Goal: Navigation & Orientation: Find specific page/section

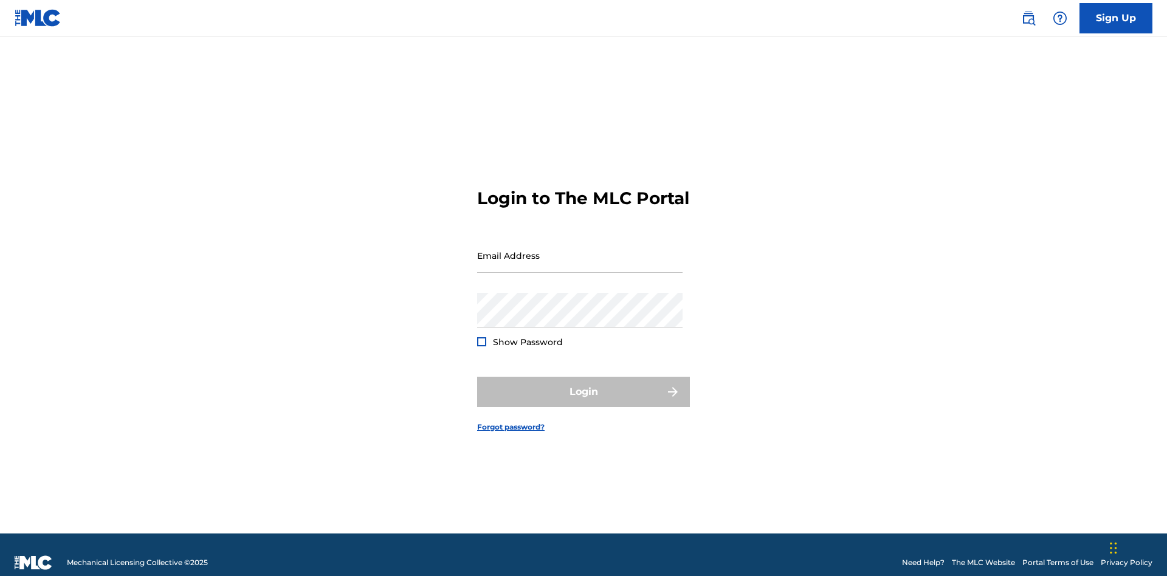
scroll to position [16, 0]
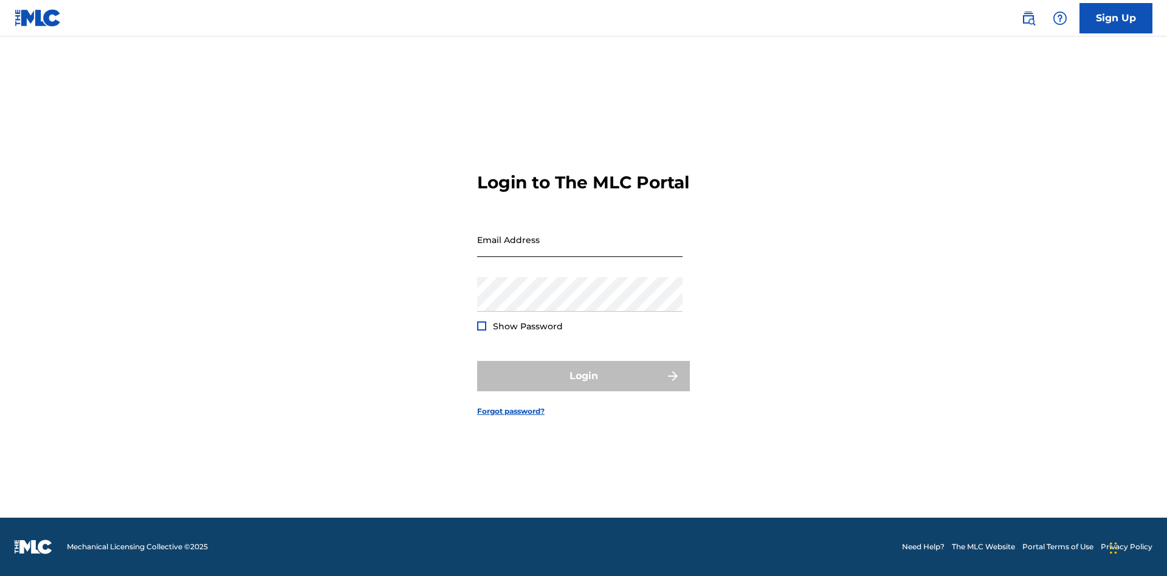
click at [580, 250] on input "Email Address" at bounding box center [579, 240] width 205 height 35
type input "Helena.Songwriter@gmail.com"
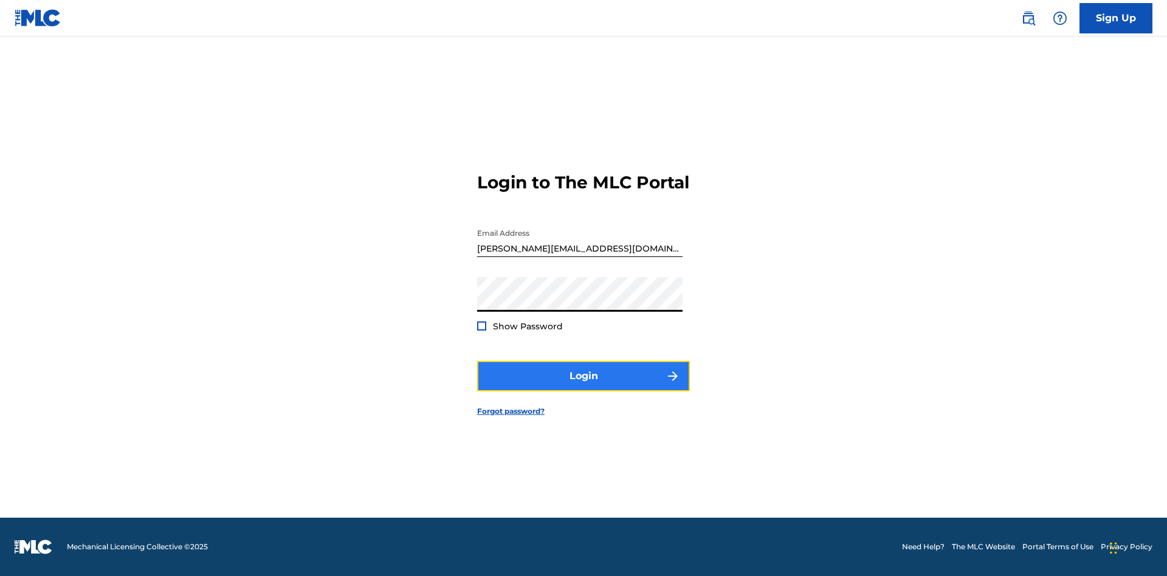
click at [584, 387] on button "Login" at bounding box center [583, 376] width 213 height 30
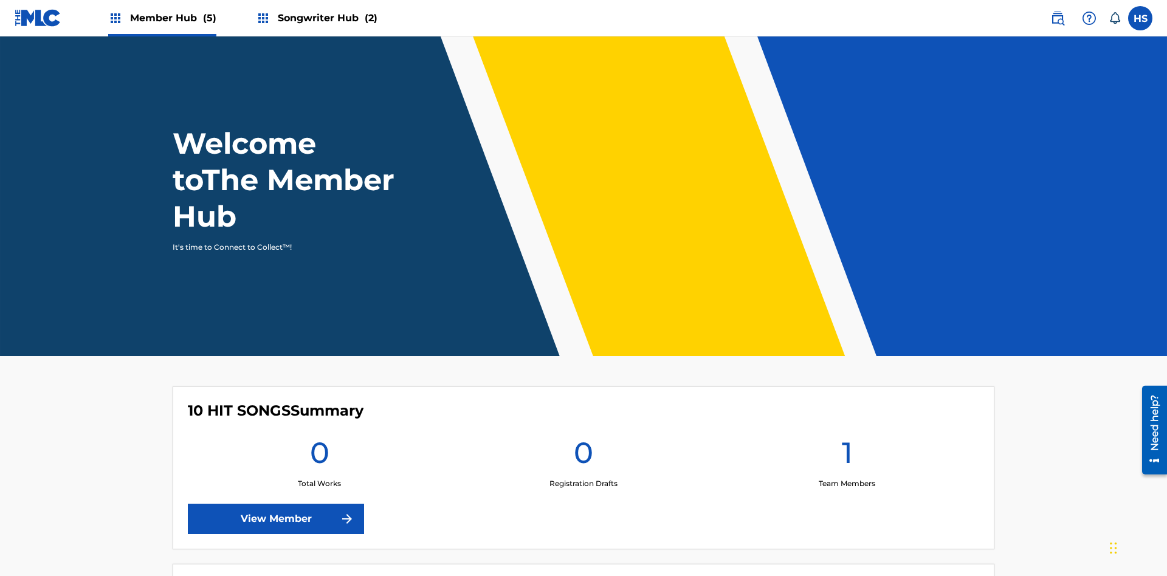
click at [161, 18] on span "Member Hub (5)" at bounding box center [173, 18] width 86 height 14
